Goal: Task Accomplishment & Management: Use online tool/utility

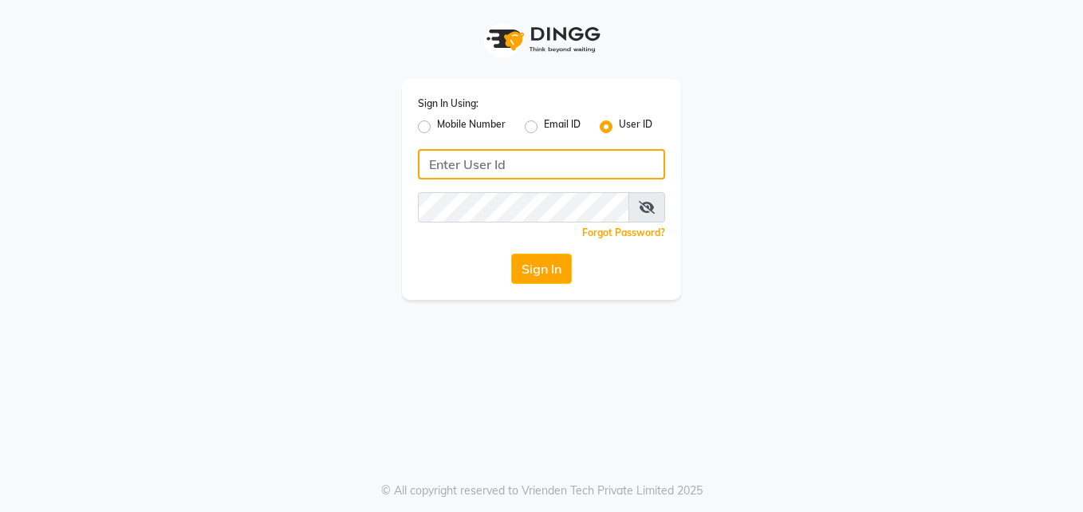
type input "e2661-20"
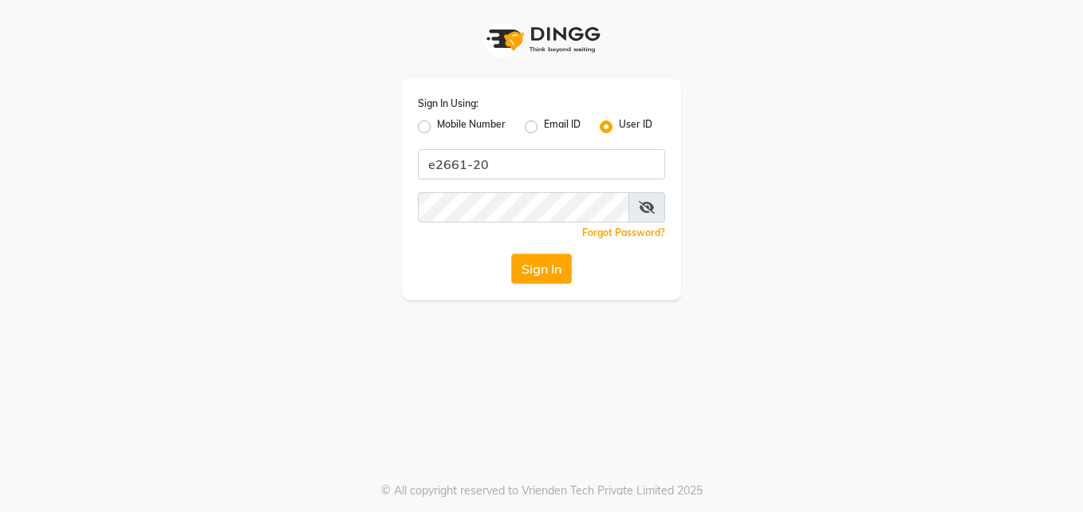
click at [559, 282] on button "Sign In" at bounding box center [541, 269] width 61 height 30
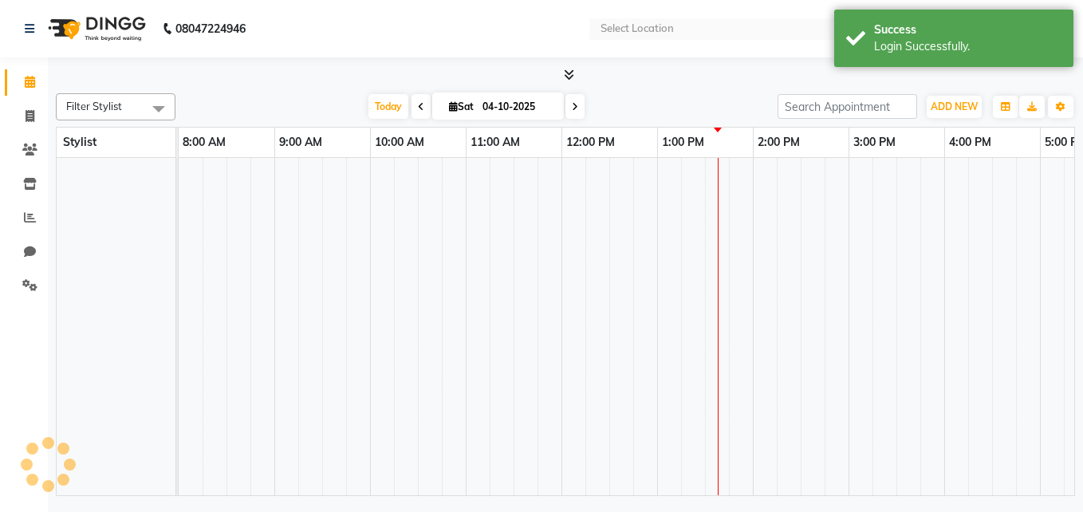
select select "en"
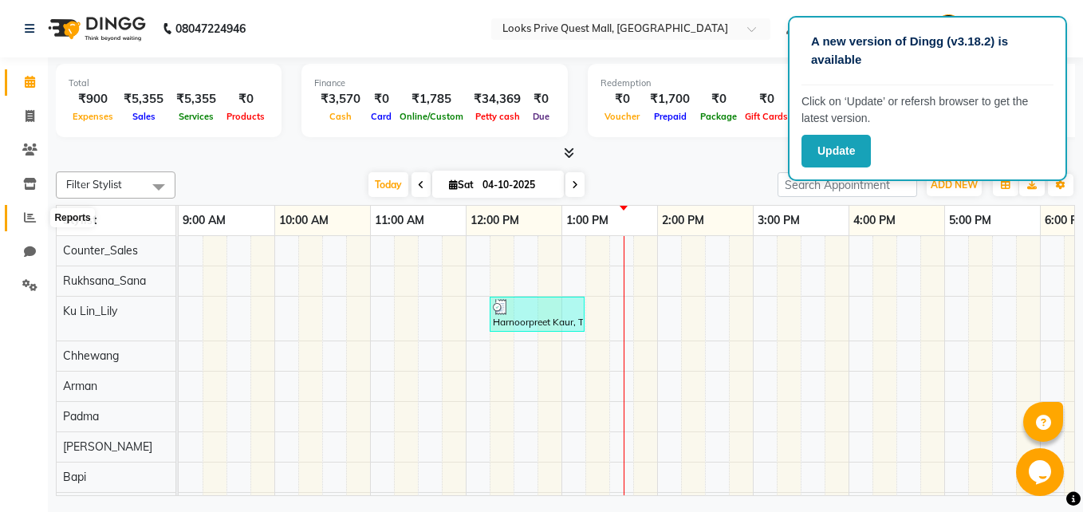
click at [32, 215] on icon at bounding box center [30, 217] width 12 height 12
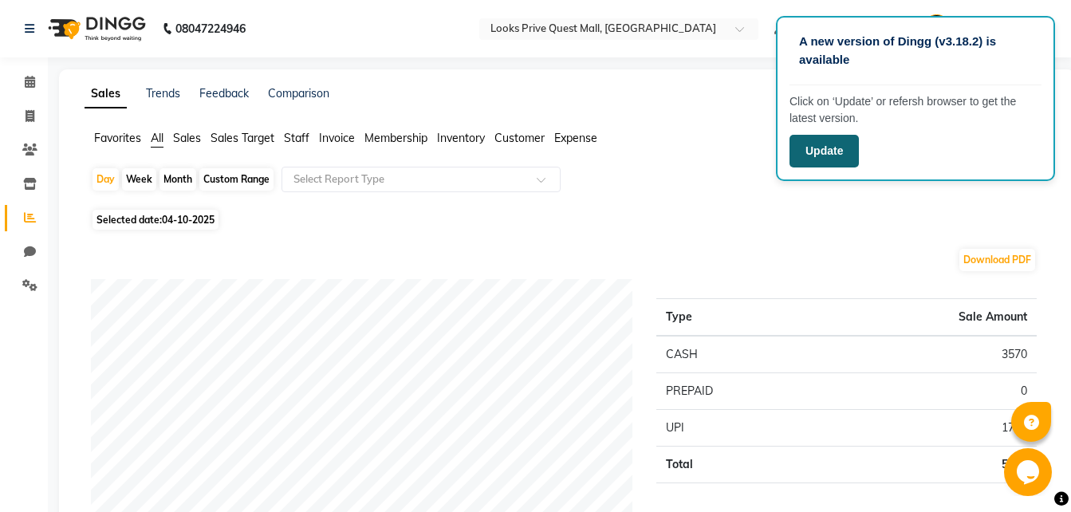
click at [820, 150] on button "Update" at bounding box center [824, 151] width 69 height 33
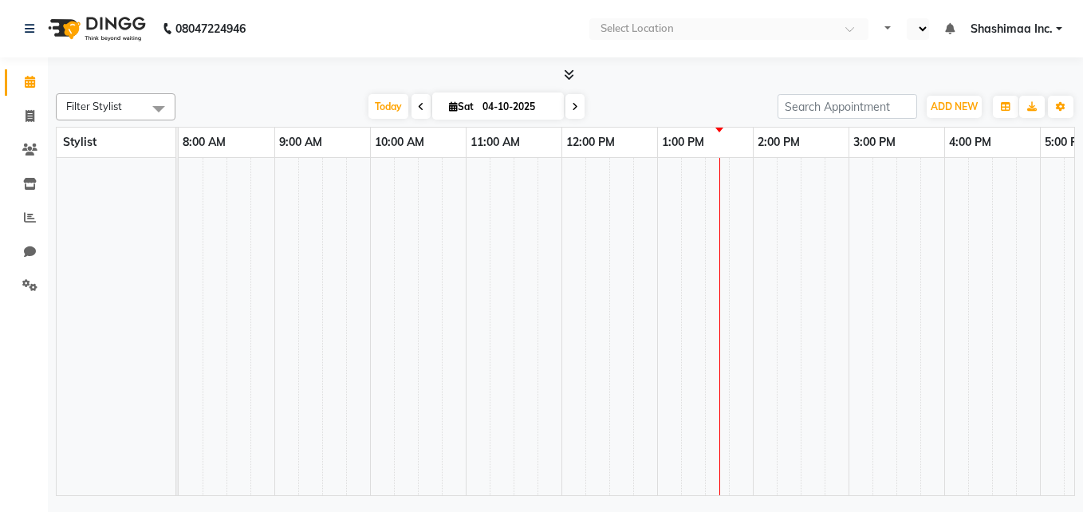
select select "en"
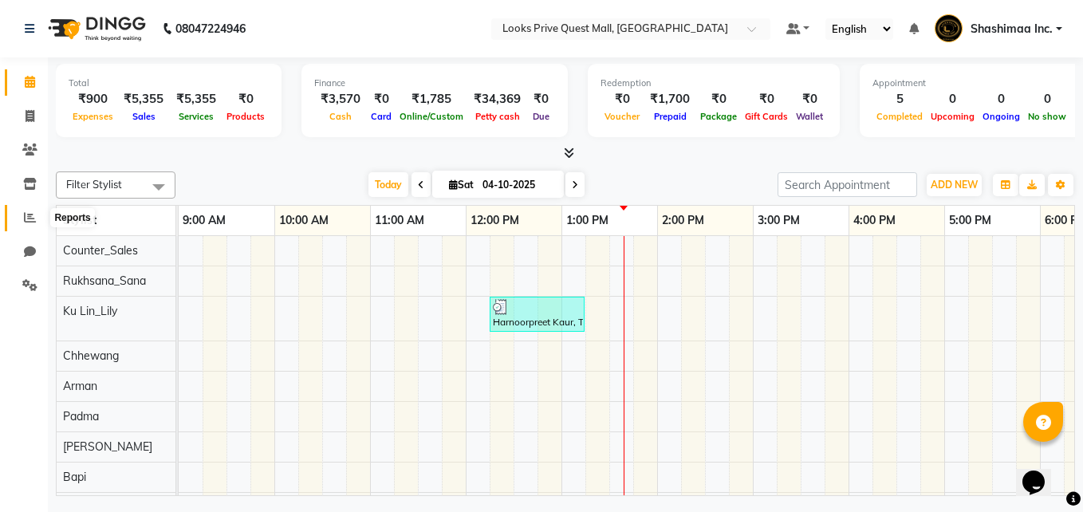
click at [30, 220] on icon at bounding box center [30, 217] width 12 height 12
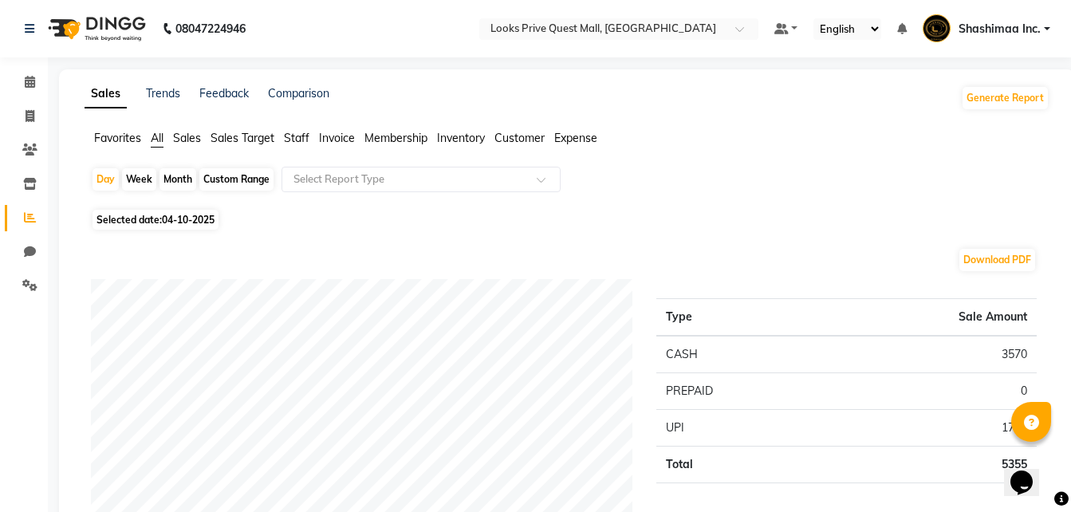
click at [334, 144] on span "Invoice" at bounding box center [337, 138] width 36 height 14
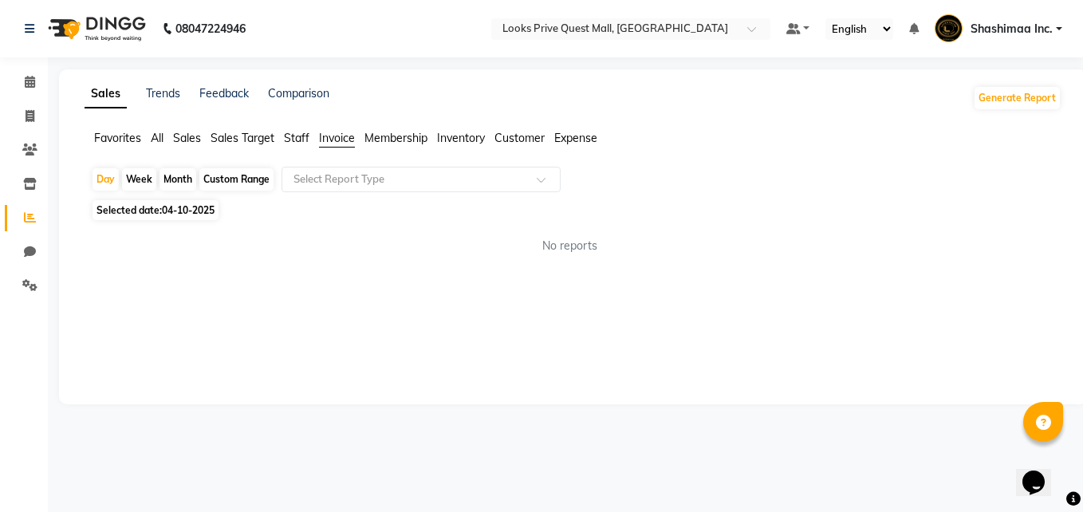
click at [189, 179] on div "Month" at bounding box center [178, 179] width 37 height 22
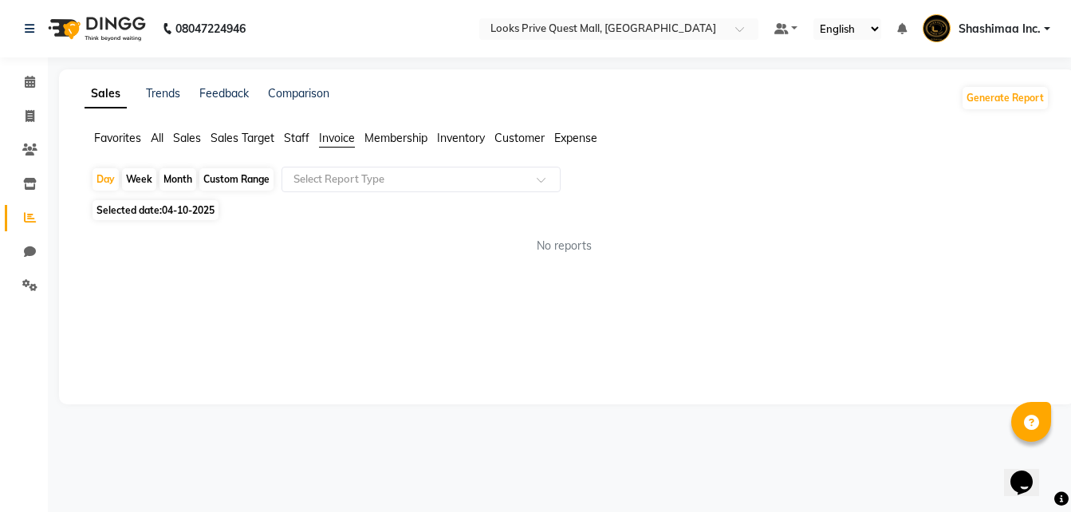
select select "10"
select select "2025"
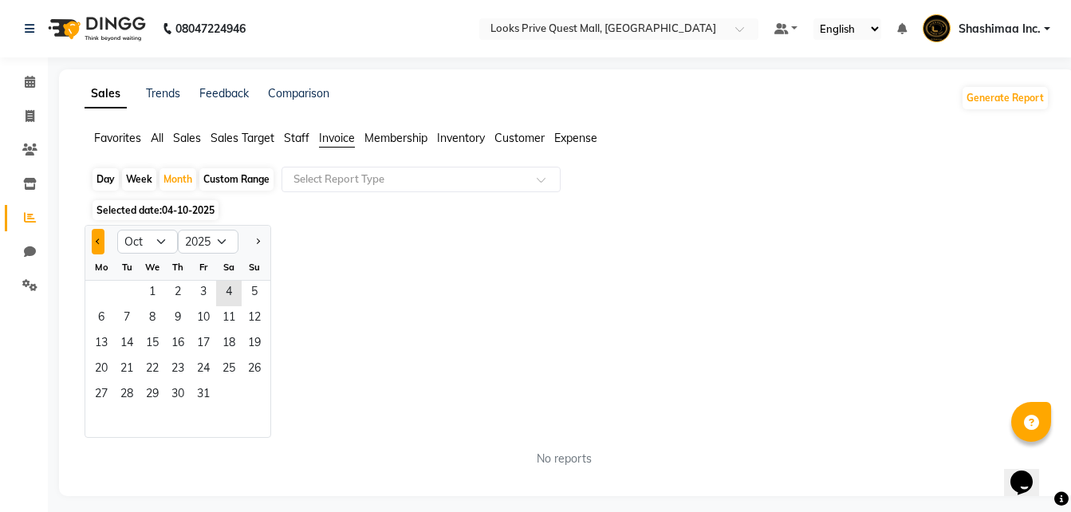
click at [96, 242] on span "Previous month" at bounding box center [99, 242] width 6 height 6
select select "9"
click at [106, 290] on span "1" at bounding box center [102, 294] width 26 height 26
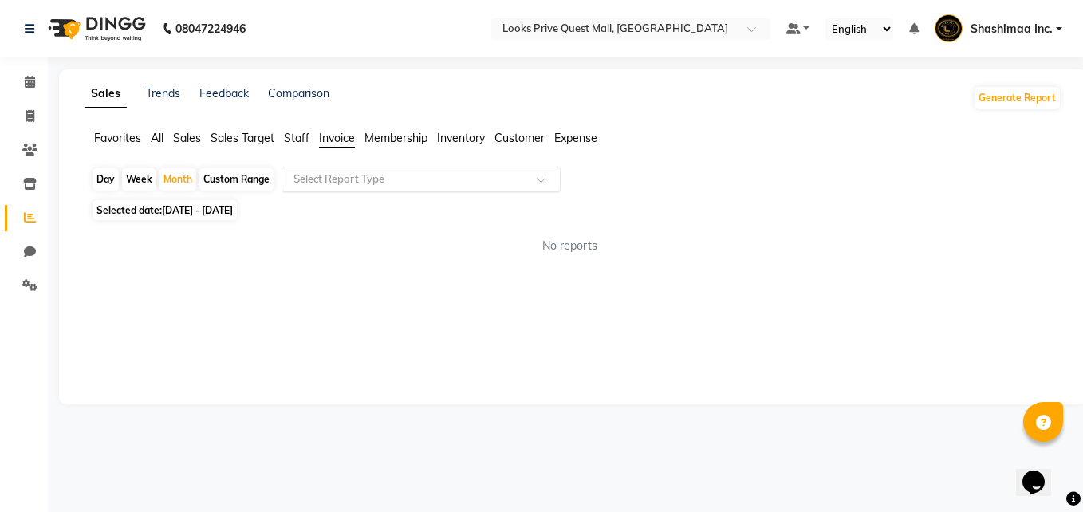
click at [546, 179] on span at bounding box center [547, 184] width 20 height 16
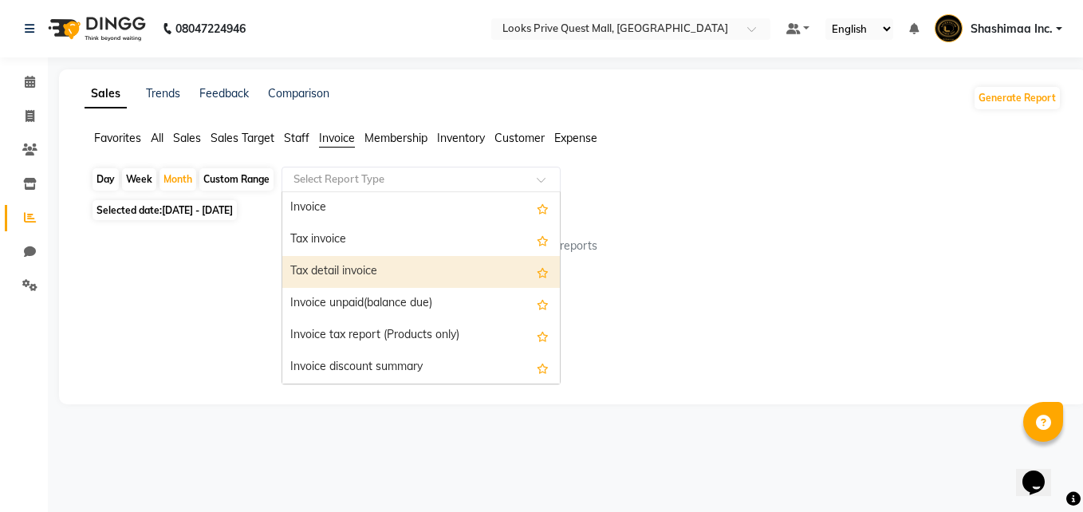
click at [357, 265] on div "Tax detail invoice" at bounding box center [421, 272] width 278 height 32
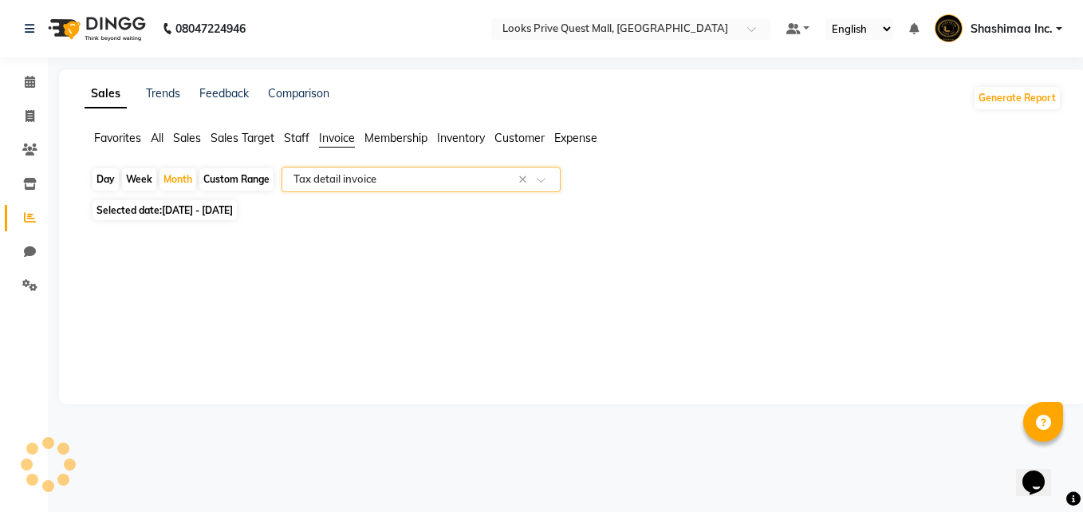
select select "full_report"
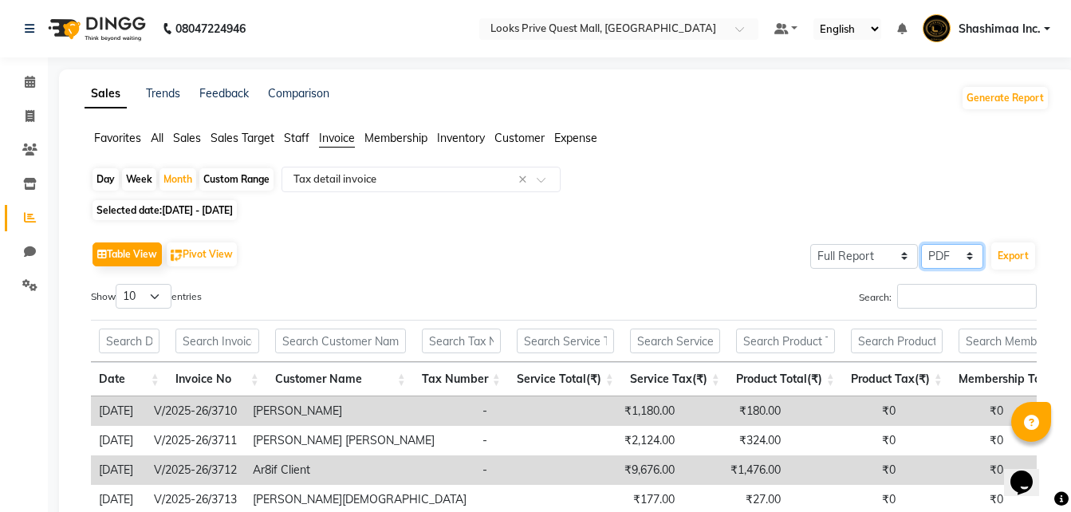
click at [954, 254] on select "Select CSV PDF" at bounding box center [952, 256] width 62 height 25
select select "csv"
click at [921, 244] on select "Select CSV PDF" at bounding box center [952, 256] width 62 height 25
click at [1011, 250] on button "Export" at bounding box center [1014, 255] width 44 height 27
